Goal: Find specific page/section: Find specific page/section

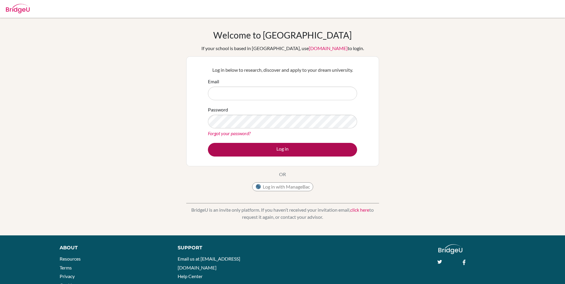
type input "[EMAIL_ADDRESS][DOMAIN_NAME]"
click at [312, 148] on button "Log in" at bounding box center [282, 150] width 149 height 14
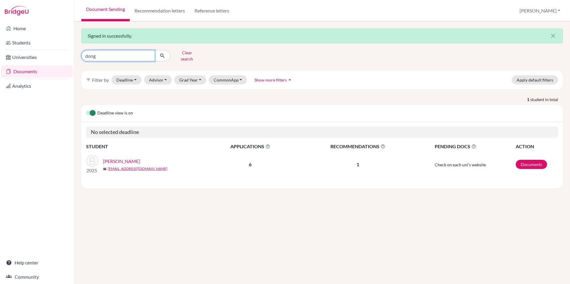
click at [133, 55] on input "dong" at bounding box center [118, 55] width 74 height 11
type input "[PERSON_NAME]"
click button "submit" at bounding box center [163, 55] width 16 height 11
click at [116, 158] on link "[PERSON_NAME]" at bounding box center [121, 161] width 37 height 7
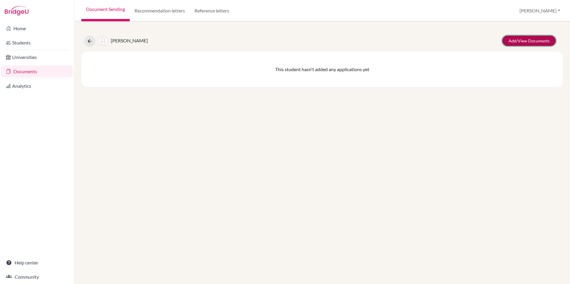
click at [543, 40] on link "Add/View Documents" at bounding box center [528, 41] width 53 height 10
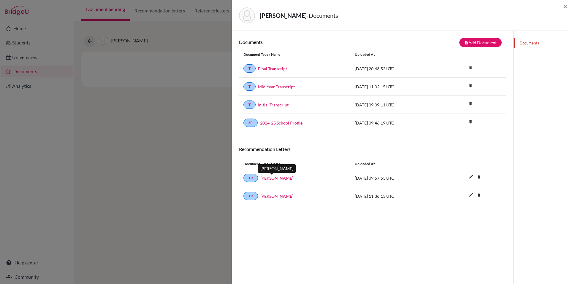
click at [265, 179] on link "Rasha Ismail" at bounding box center [276, 178] width 33 height 6
click at [284, 195] on link "Jonathan Cooling" at bounding box center [276, 196] width 33 height 6
click at [287, 124] on link "2024-25 School Profile" at bounding box center [281, 123] width 42 height 6
